Goal: Task Accomplishment & Management: Manage account settings

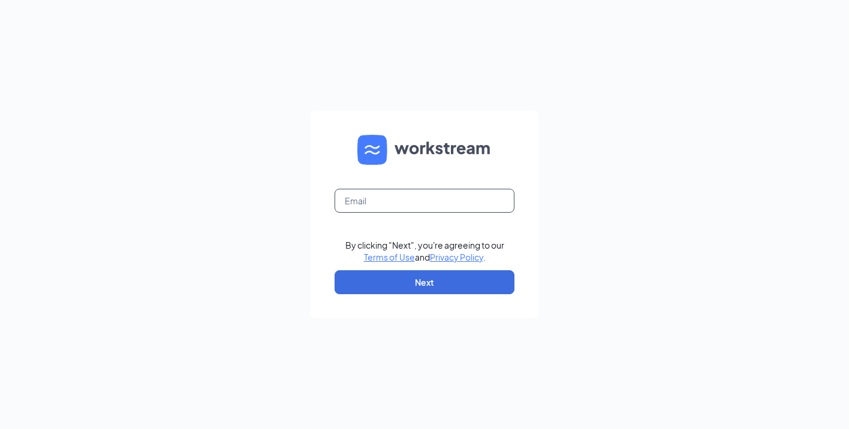
click at [403, 195] on input "text" at bounding box center [424, 201] width 180 height 24
type input "marlen.martinez.cfa@gmail.com"
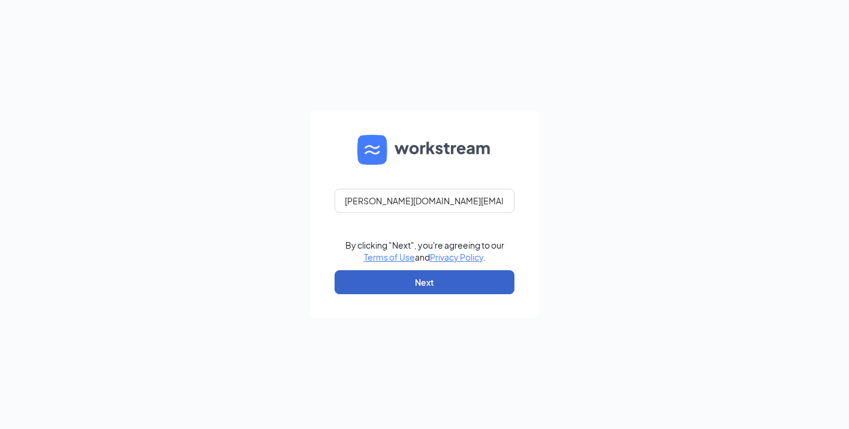
click at [386, 285] on button "Next" at bounding box center [424, 282] width 180 height 24
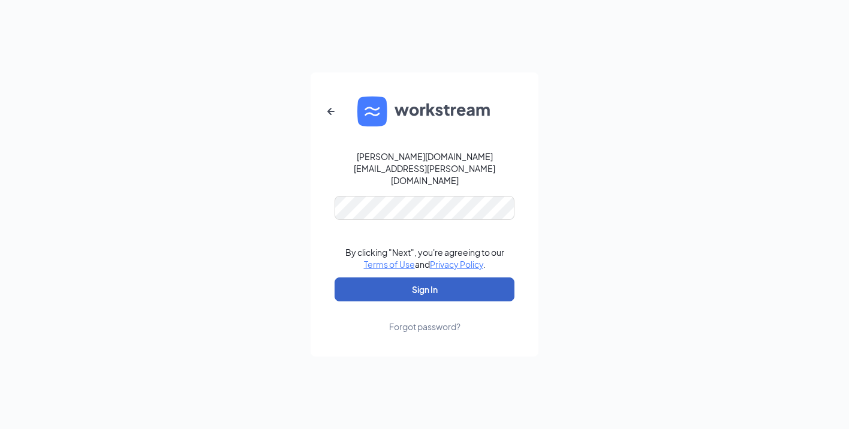
click at [382, 285] on button "Sign In" at bounding box center [424, 289] width 180 height 24
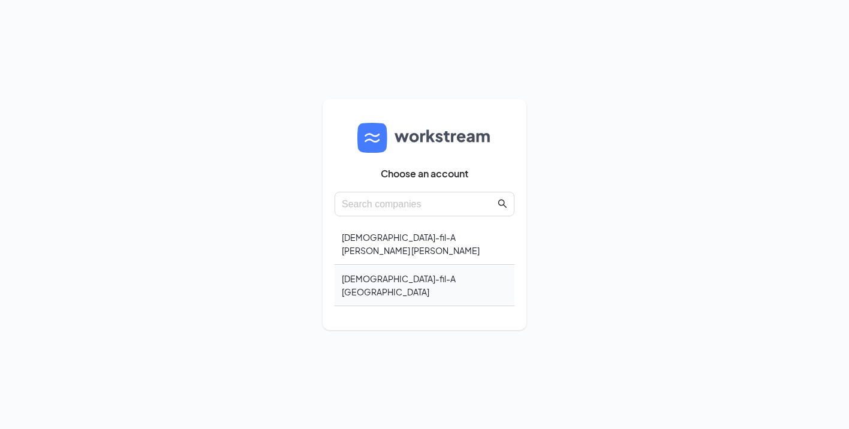
click at [373, 279] on div "[DEMOGRAPHIC_DATA]-fil-A [GEOGRAPHIC_DATA]" at bounding box center [424, 285] width 180 height 41
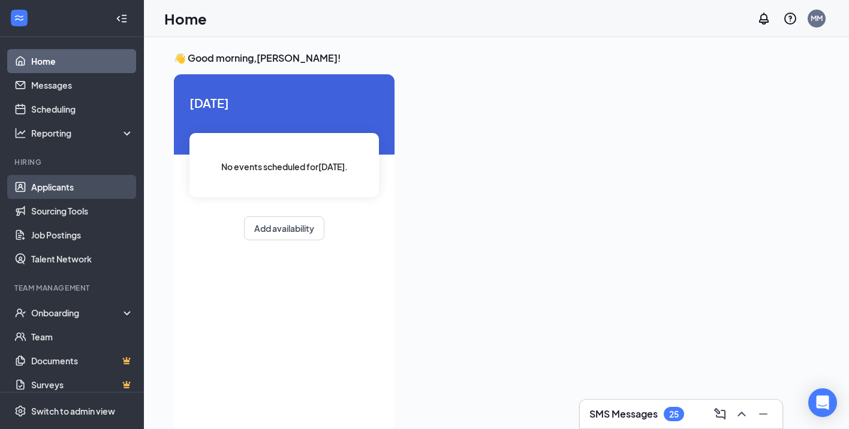
click at [61, 185] on link "Applicants" at bounding box center [82, 187] width 102 height 24
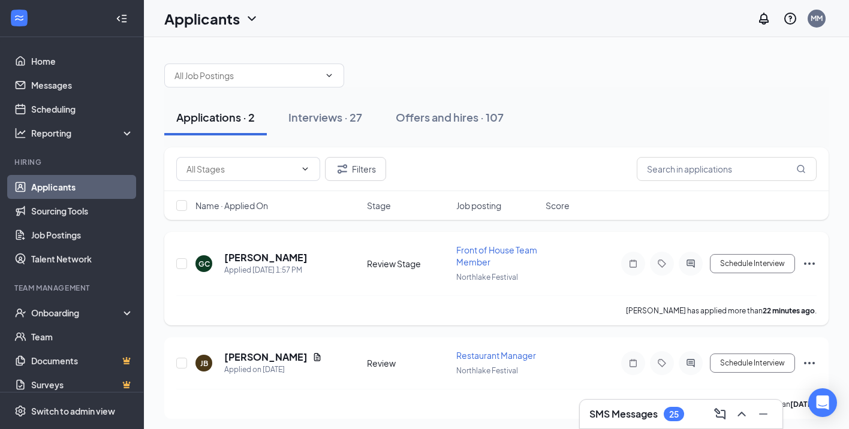
scroll to position [4, 0]
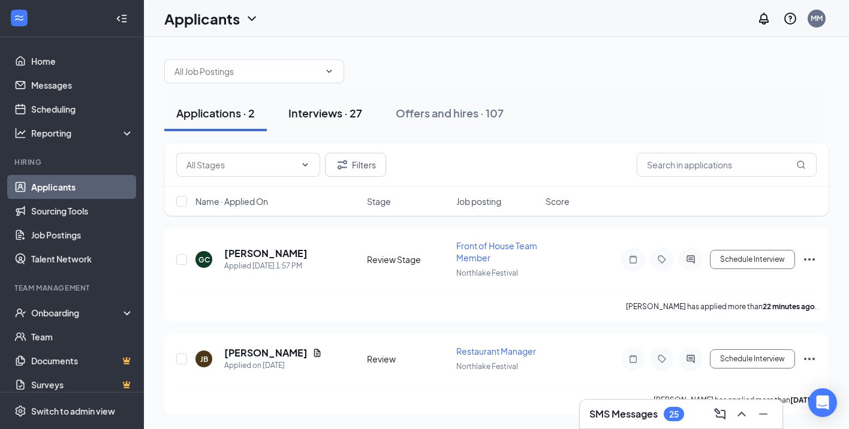
click at [330, 116] on div "Interviews · 27" at bounding box center [325, 112] width 74 height 15
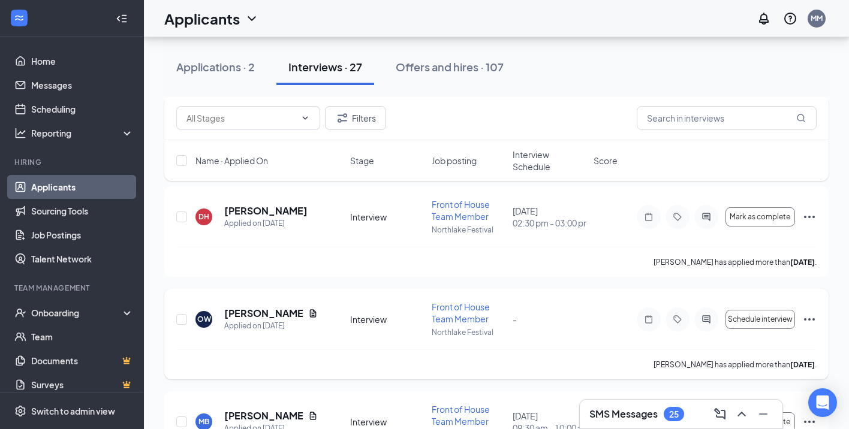
scroll to position [232, 0]
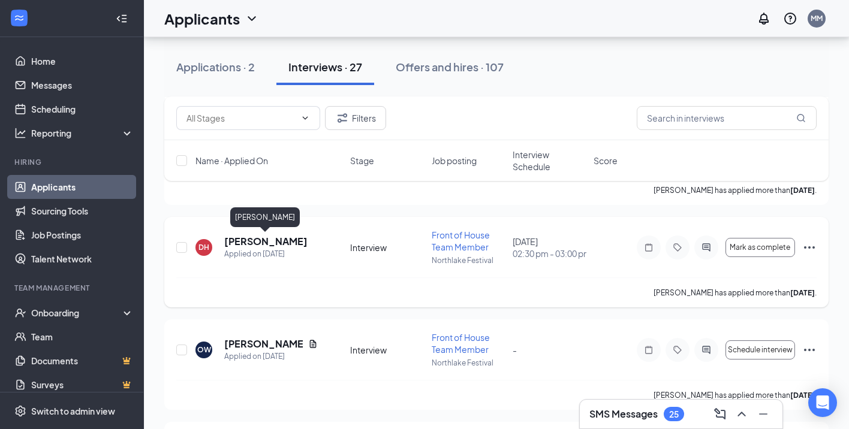
click at [268, 244] on h5 "[PERSON_NAME]" at bounding box center [265, 241] width 83 height 13
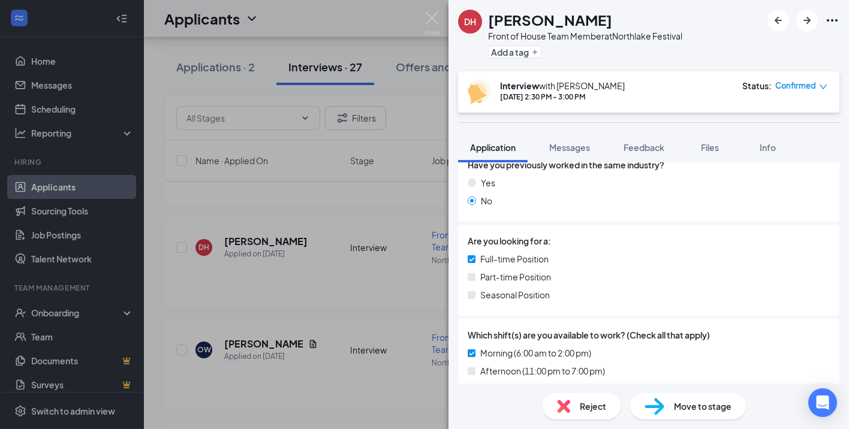
scroll to position [197, 0]
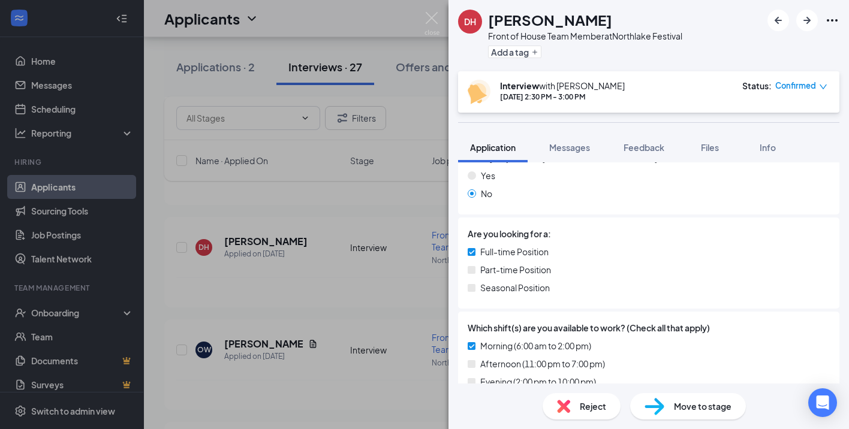
click at [684, 260] on div "Full-time Position Part-time Position Seasonal Position" at bounding box center [648, 272] width 362 height 54
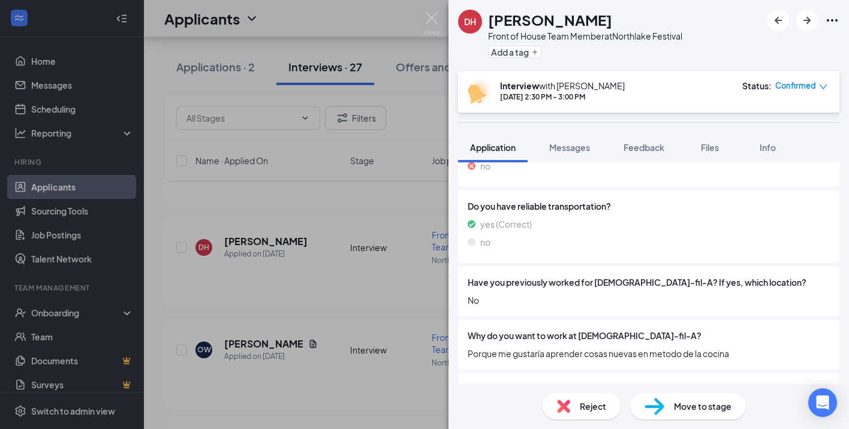
scroll to position [998, 0]
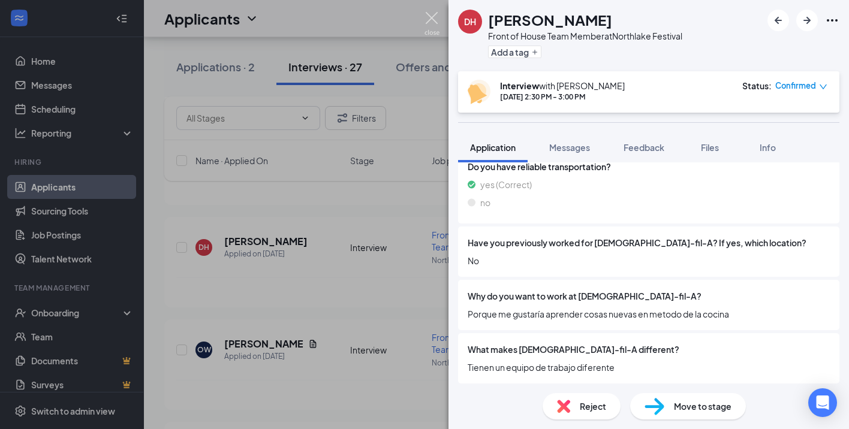
click at [433, 16] on img at bounding box center [431, 23] width 15 height 23
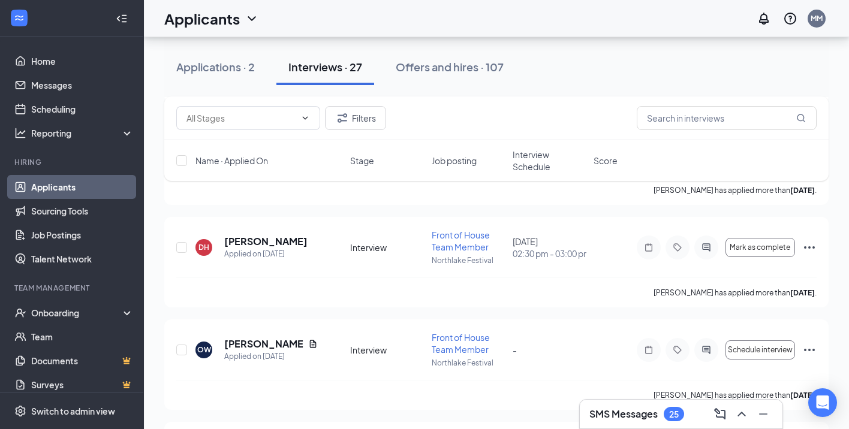
click at [558, 59] on div "Applications · 2 Interviews · 27 Offers and hires · 107" at bounding box center [496, 67] width 664 height 36
click at [270, 243] on h5 "[PERSON_NAME]" at bounding box center [265, 241] width 83 height 13
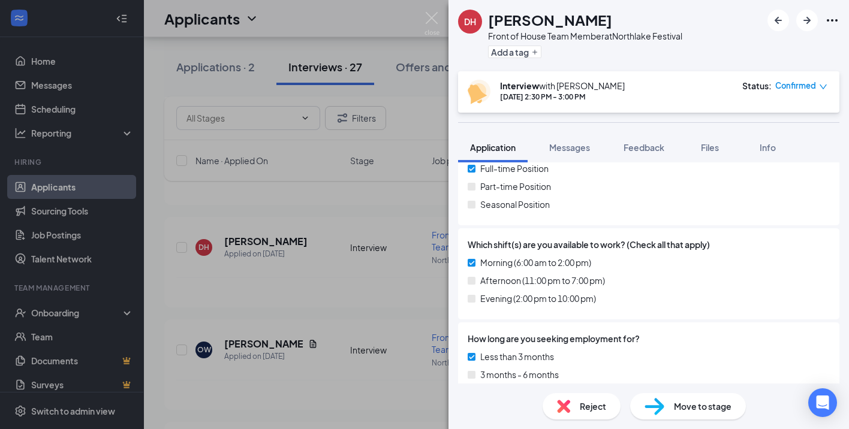
scroll to position [285, 0]
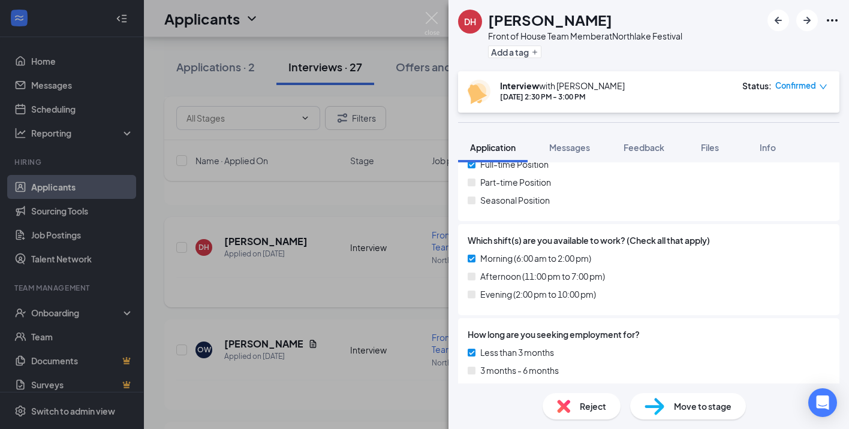
click at [381, 291] on div "DH [PERSON_NAME] Front of House Team Member at Northlake Festival Add a tag Int…" at bounding box center [424, 214] width 849 height 429
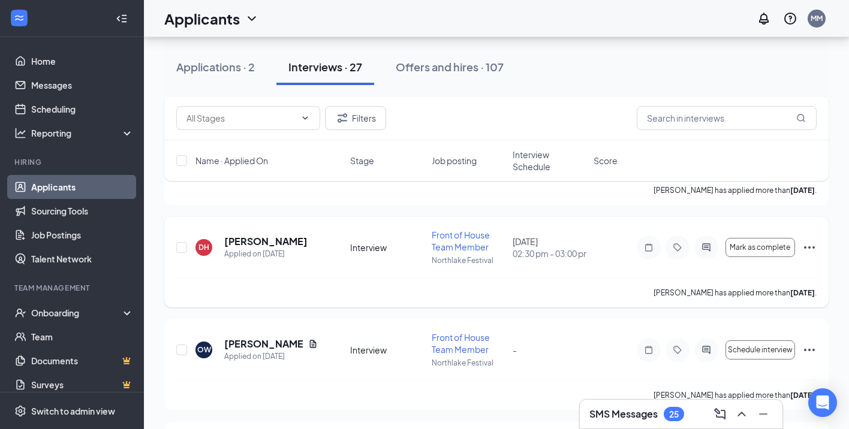
click at [399, 303] on div "[PERSON_NAME] has applied more than [DATE] ." at bounding box center [496, 292] width 640 height 30
click at [382, 298] on div "[PERSON_NAME] has applied more than [DATE] ." at bounding box center [496, 292] width 640 height 30
click at [343, 294] on div "[PERSON_NAME] has applied more than [DATE] ." at bounding box center [496, 292] width 640 height 30
click at [535, 80] on div "Applications · 2 Interviews · 27 Offers and hires · 107" at bounding box center [496, 67] width 664 height 36
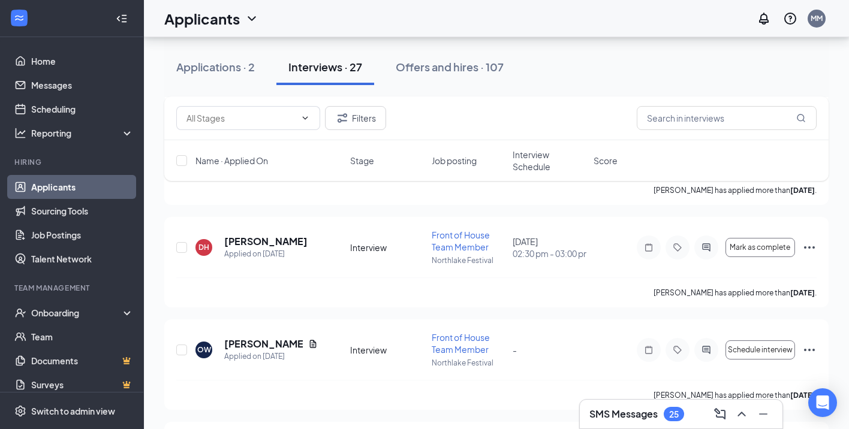
click at [563, 62] on div "Applications · 2 Interviews · 27 Offers and hires · 107" at bounding box center [496, 67] width 664 height 36
click at [538, 64] on div "Applications · 2 Interviews · 27 Offers and hires · 107" at bounding box center [496, 67] width 664 height 36
click at [570, 63] on div "Applications · 2 Interviews · 27 Offers and hires · 107" at bounding box center [496, 67] width 664 height 36
click at [671, 53] on div "Applications · 2 Interviews · 27 Offers and hires · 107" at bounding box center [496, 67] width 664 height 36
click at [624, 87] on div "Applications · 2 Interviews · 27 Offers and hires · 107" at bounding box center [496, 67] width 664 height 60
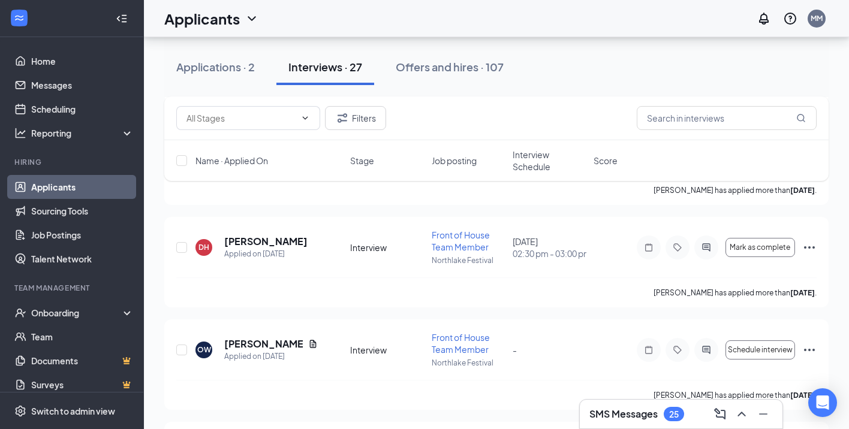
click at [534, 113] on div "Filters" at bounding box center [496, 118] width 640 height 24
click at [562, 88] on div "Applications · 2 Interviews · 27 Offers and hires · 107" at bounding box center [496, 67] width 664 height 60
click at [575, 74] on div "Applications · 2 Interviews · 27 Offers and hires · 107" at bounding box center [496, 67] width 664 height 36
click at [543, 64] on div "Applications · 2 Interviews · 27 Offers and hires · 107" at bounding box center [496, 67] width 664 height 36
click at [809, 247] on icon "Ellipses" at bounding box center [809, 247] width 11 height 2
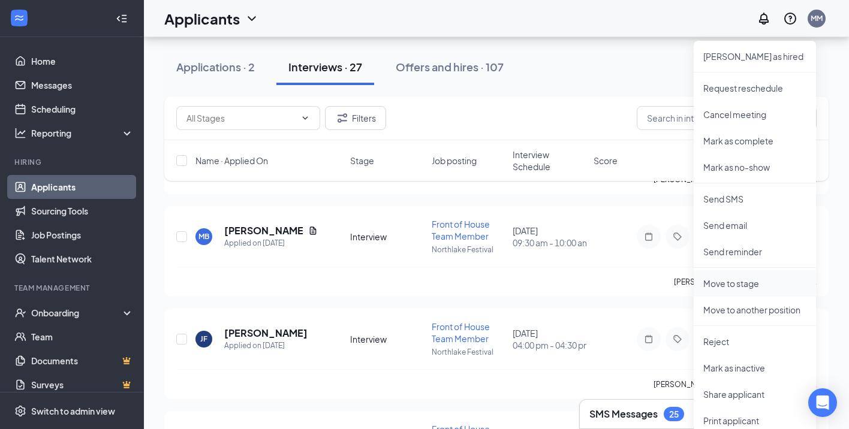
scroll to position [446, 0]
click at [726, 310] on p "Move to another position" at bounding box center [754, 311] width 103 height 12
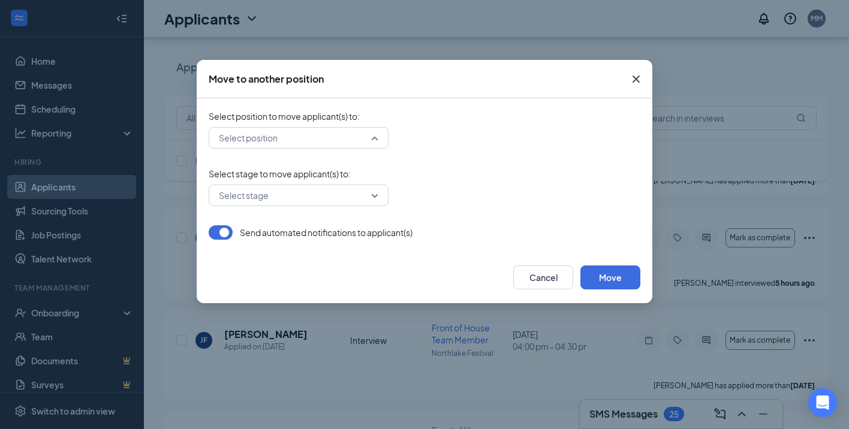
click at [308, 136] on input "search" at bounding box center [294, 138] width 157 height 20
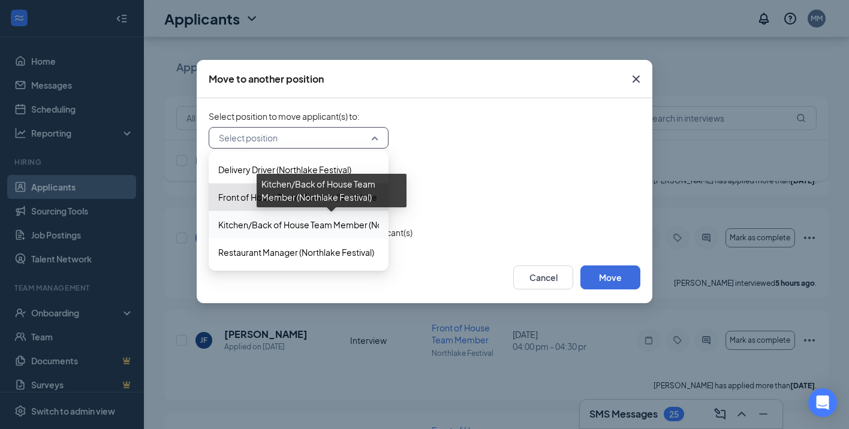
click at [283, 228] on span "Kitchen/Back of House Team Member (Northlake Festival)" at bounding box center [330, 224] width 225 height 13
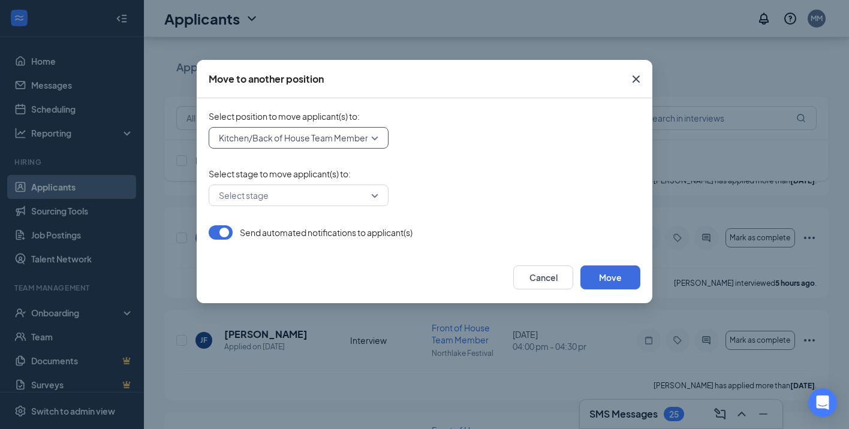
click at [261, 192] on input "search" at bounding box center [294, 195] width 157 height 20
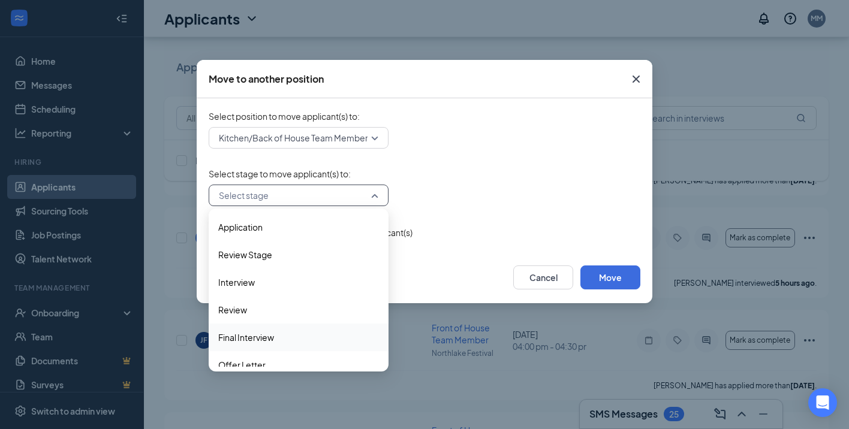
click at [243, 339] on span "Final Interview" at bounding box center [246, 337] width 56 height 13
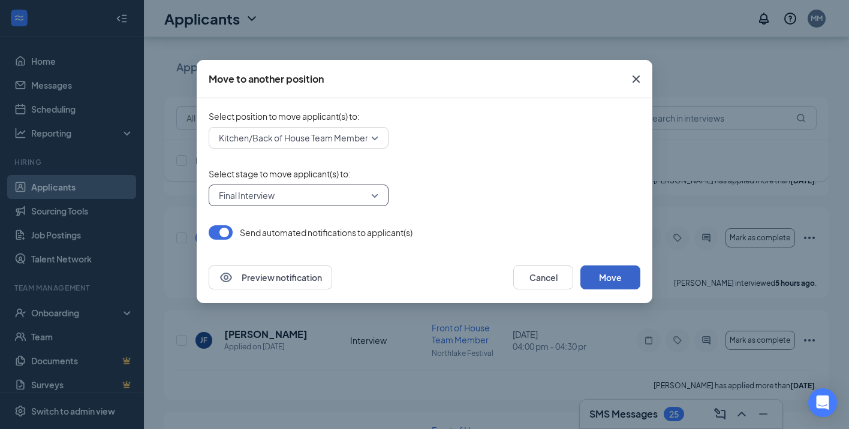
click at [617, 280] on button "Move" at bounding box center [610, 277] width 60 height 24
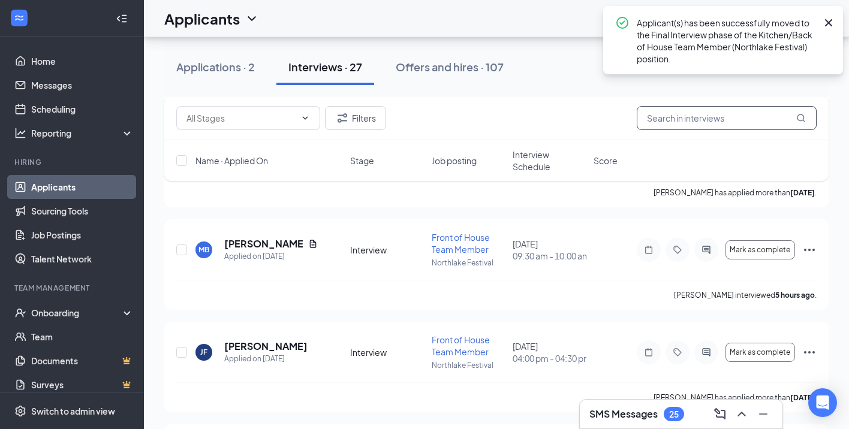
click at [654, 113] on input "text" at bounding box center [726, 118] width 180 height 24
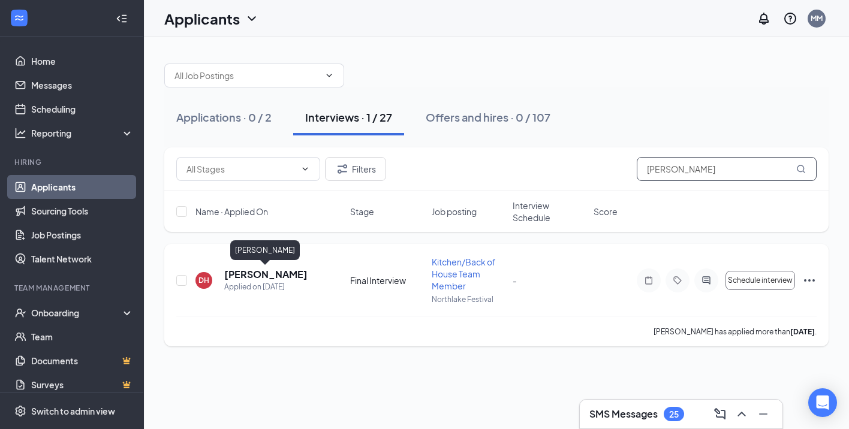
type input "[PERSON_NAME]"
click at [282, 273] on h5 "[PERSON_NAME]" at bounding box center [265, 274] width 83 height 13
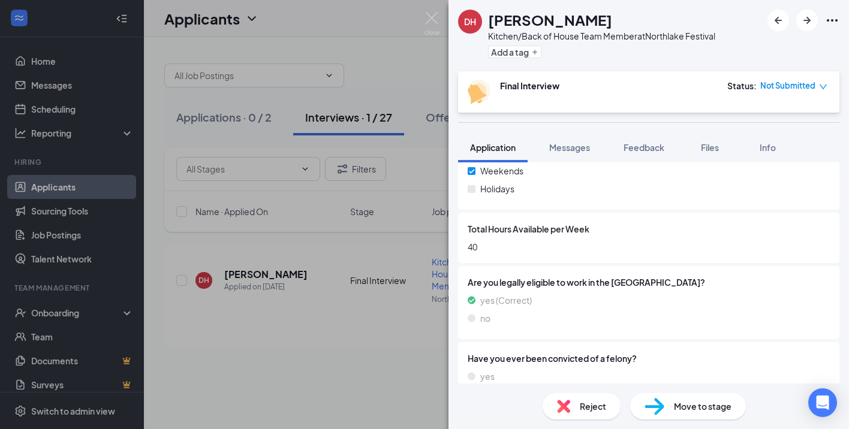
scroll to position [582, 0]
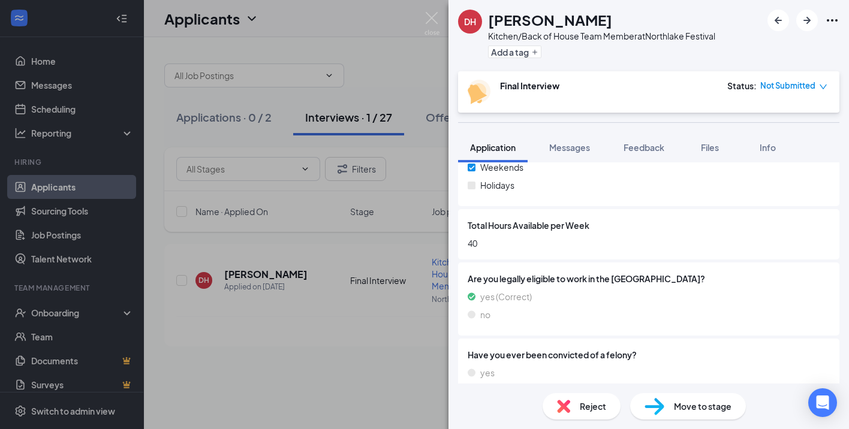
click at [360, 19] on div "DH [PERSON_NAME] Kitchen/Back of House Team Member at Northlake Festival Add a …" at bounding box center [424, 214] width 849 height 429
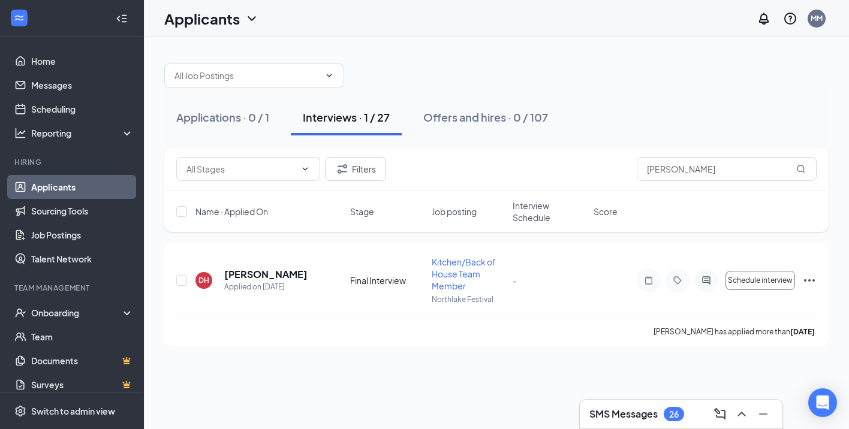
click at [452, 87] on div "Applications · 0 / 1 Interviews · 1 / 27 Offers and hires · 0 / 107" at bounding box center [496, 117] width 664 height 60
click at [475, 68] on div at bounding box center [496, 70] width 664 height 36
click at [57, 185] on link "Applicants" at bounding box center [82, 187] width 102 height 24
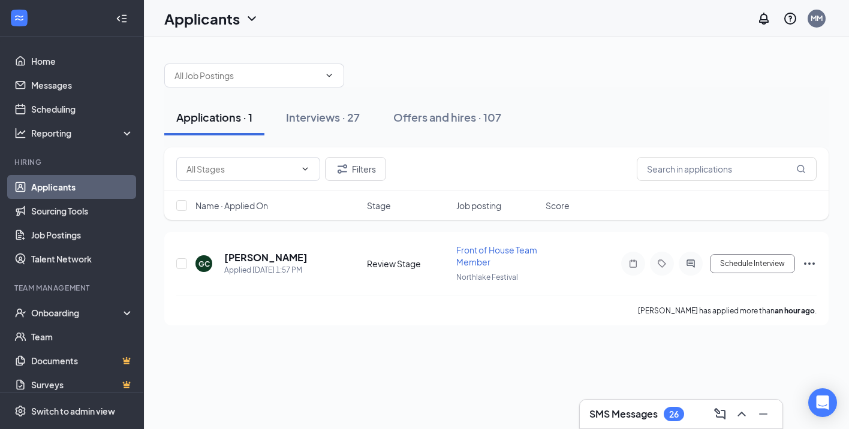
click at [220, 114] on div "Applications · 1" at bounding box center [214, 117] width 76 height 15
click at [577, 101] on div "Applications · 1 Interviews · 27 Offers and hires · 107" at bounding box center [496, 117] width 664 height 36
click at [686, 171] on input "text" at bounding box center [726, 169] width 180 height 24
click at [368, 165] on button "Filters" at bounding box center [355, 169] width 61 height 24
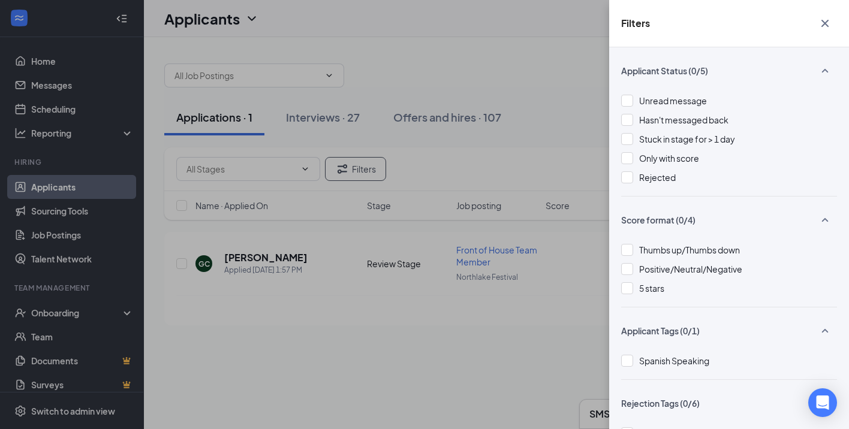
click at [542, 19] on div "Filters Applicant Status (0/5) Unread message Hasn't messaged back Stuck in sta…" at bounding box center [424, 214] width 849 height 429
